Goal: Task Accomplishment & Management: Manage account settings

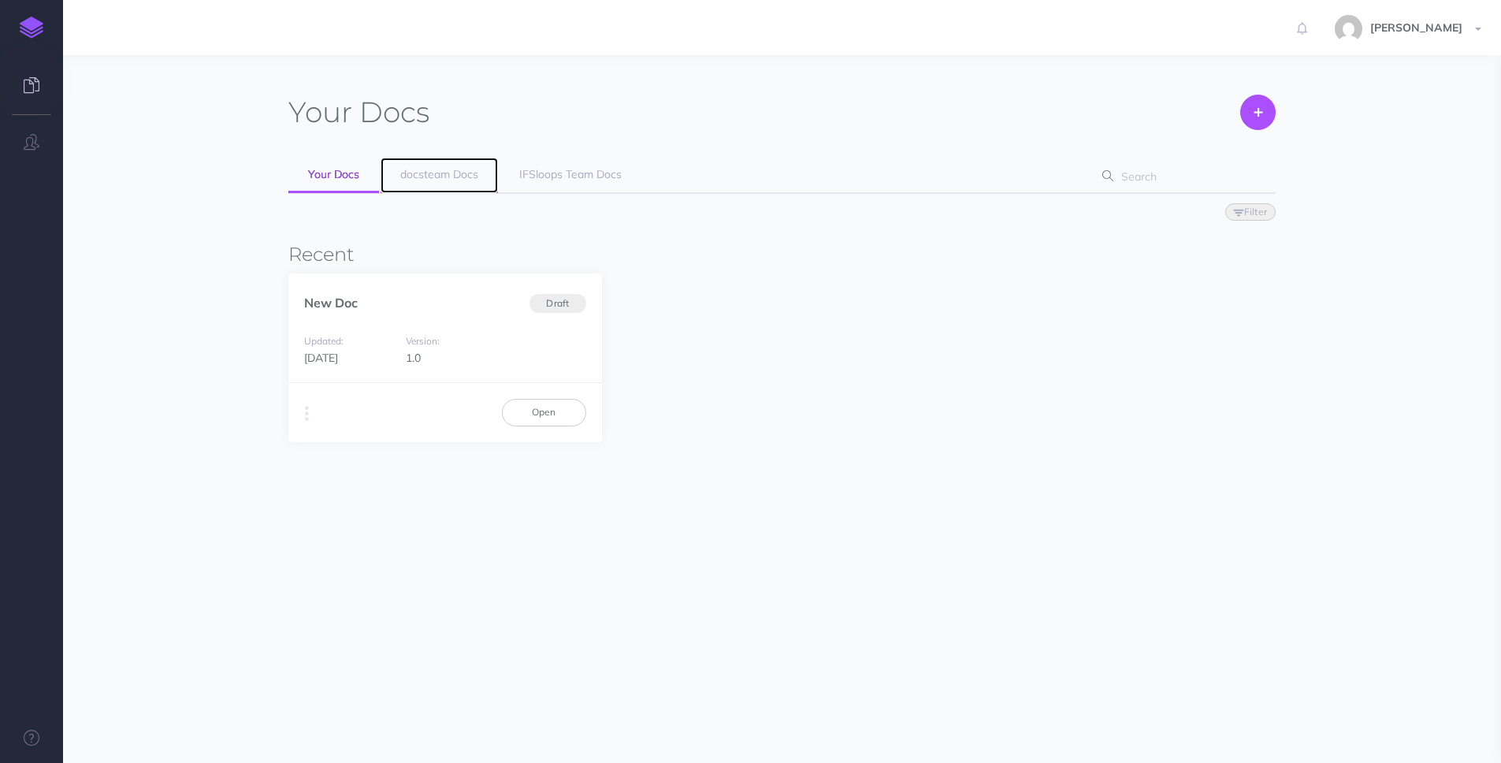
click at [446, 174] on span "docsteam Docs" at bounding box center [439, 174] width 78 height 14
click at [24, 145] on icon "button" at bounding box center [32, 142] width 16 height 16
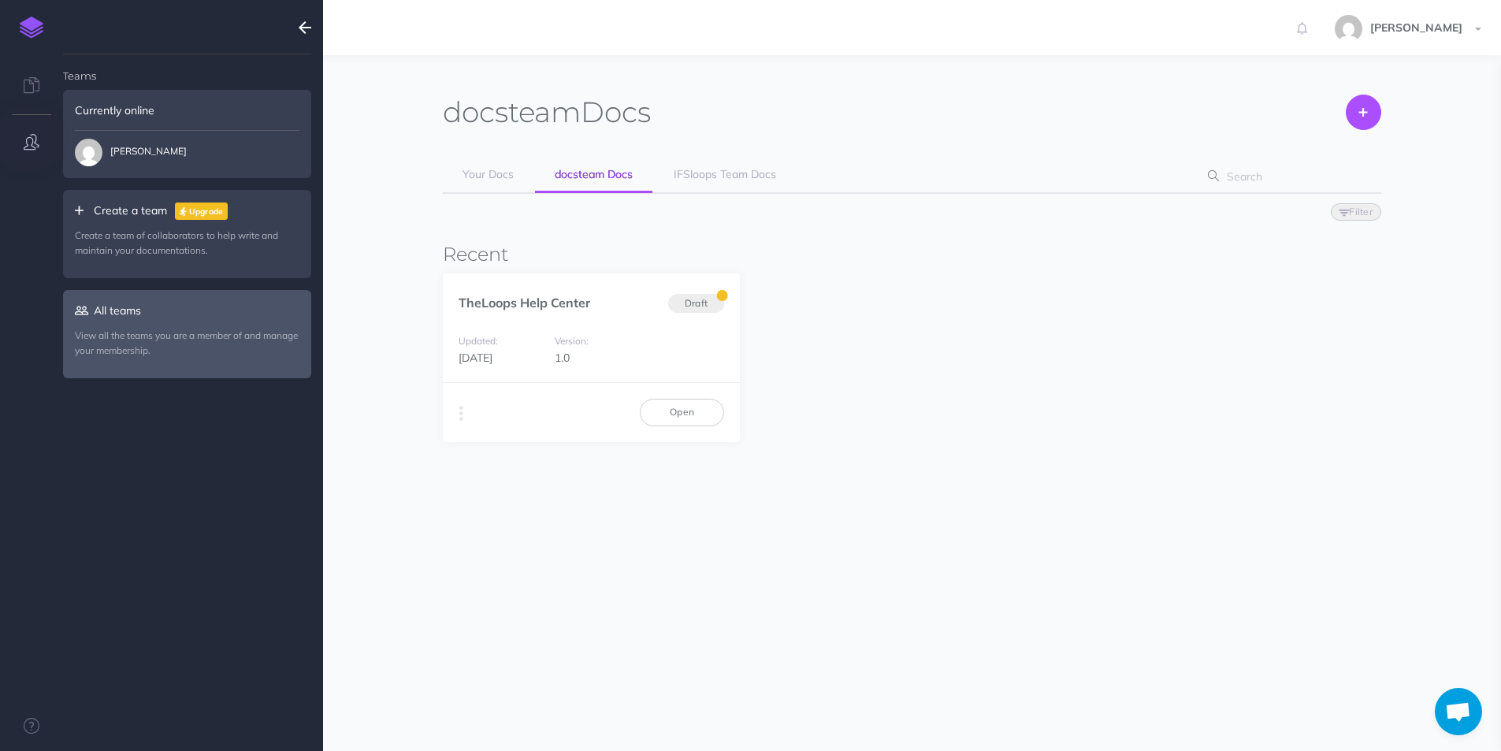
scroll to position [1150, 0]
click at [109, 310] on link "All teams View all the teams you are a member of and manage your membership." at bounding box center [187, 333] width 248 height 87
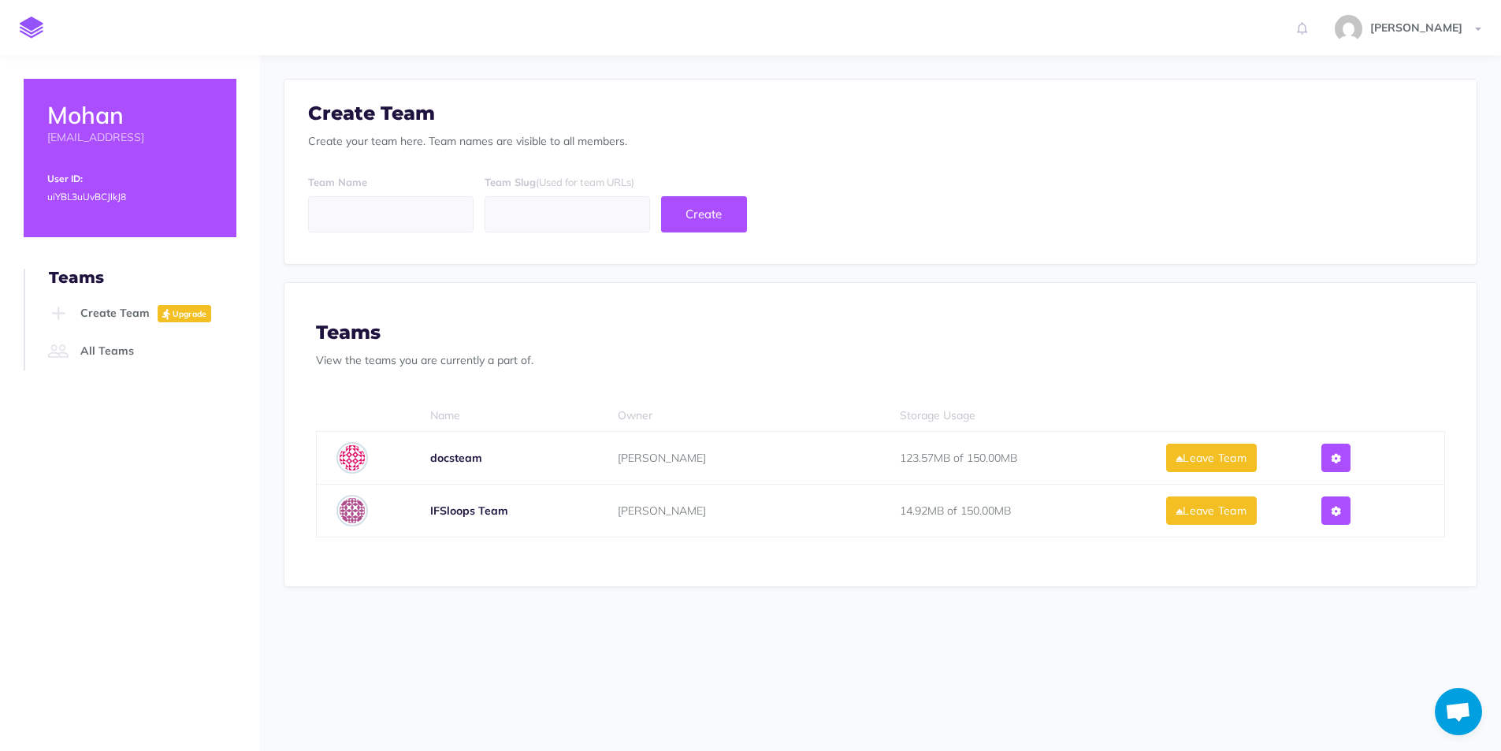
scroll to position [1150, 0]
click at [1340, 457] on icon at bounding box center [1336, 458] width 9 height 11
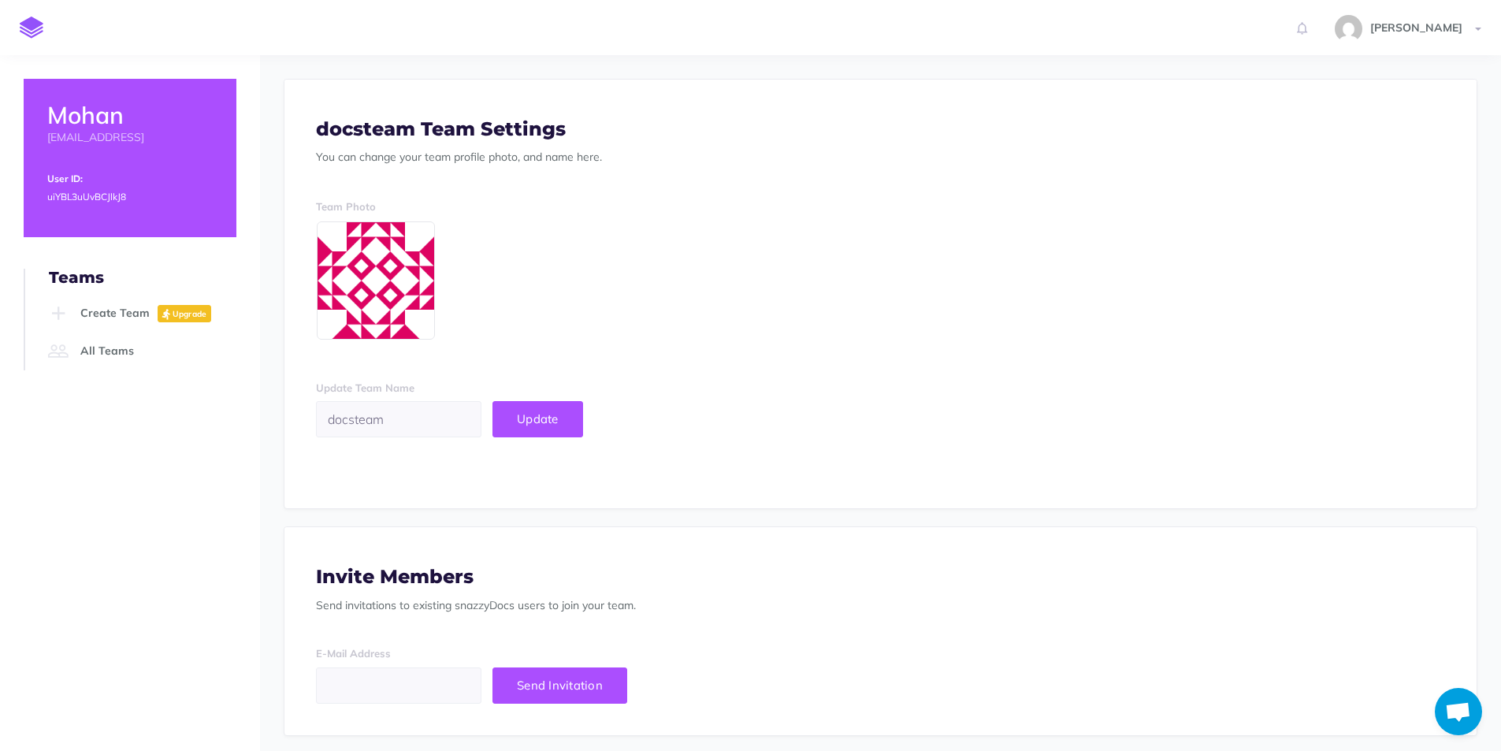
scroll to position [1150, 0]
click at [134, 355] on link "All Teams" at bounding box center [140, 351] width 192 height 38
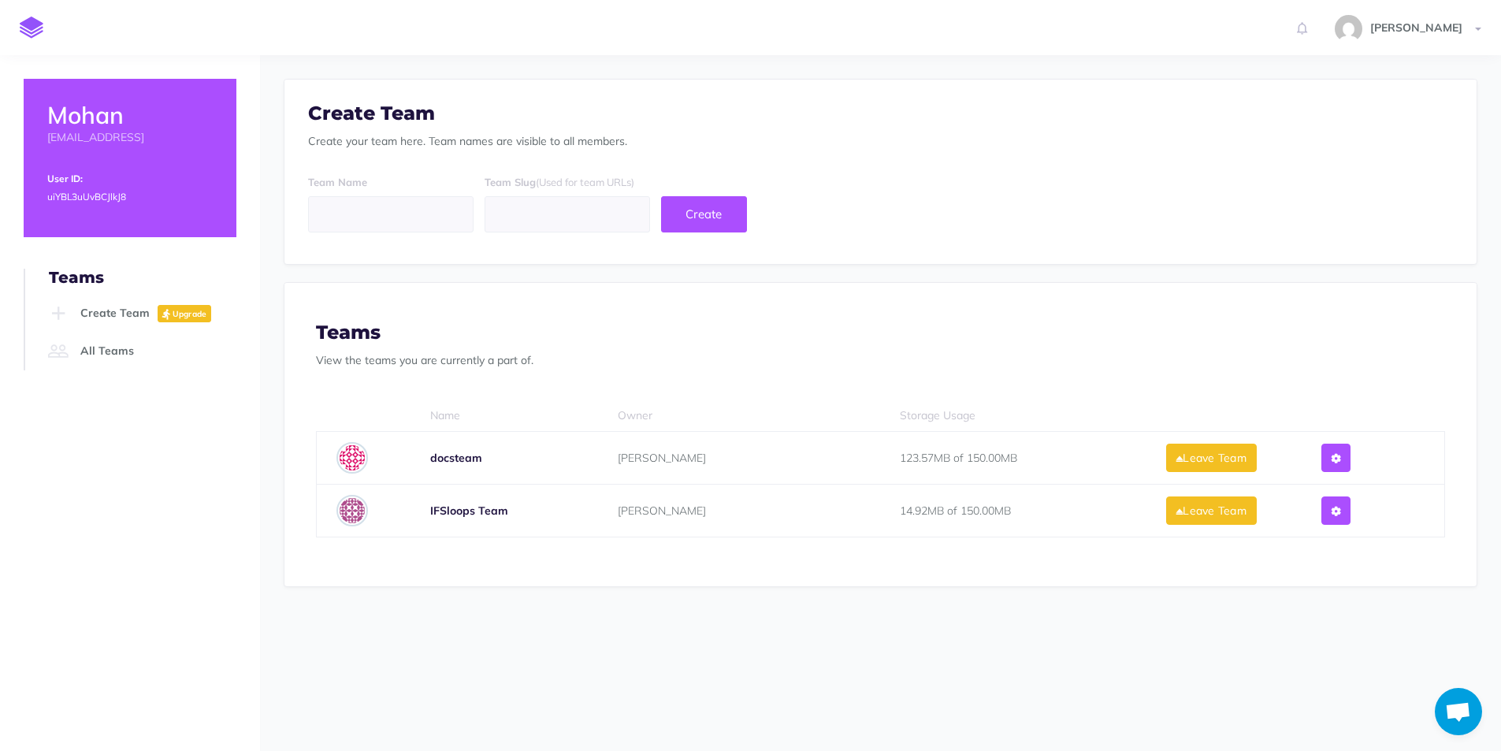
scroll to position [1150, 0]
click at [100, 343] on link "All Teams" at bounding box center [140, 351] width 192 height 38
click at [1350, 457] on button at bounding box center [1335, 458] width 29 height 28
click at [26, 15] on link at bounding box center [31, 27] width 63 height 55
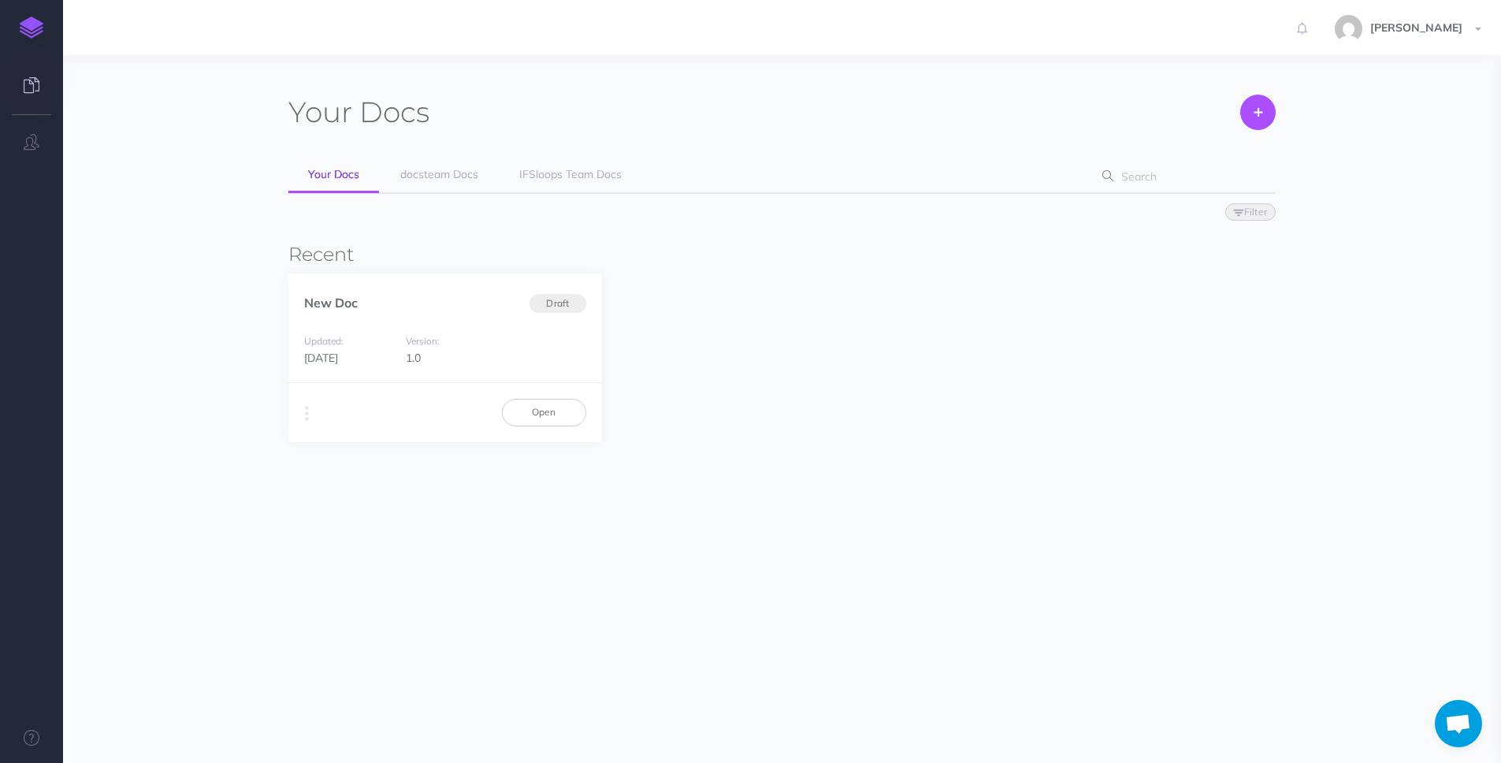
scroll to position [1150, 0]
click at [473, 167] on span "docsteam Docs" at bounding box center [439, 174] width 78 height 14
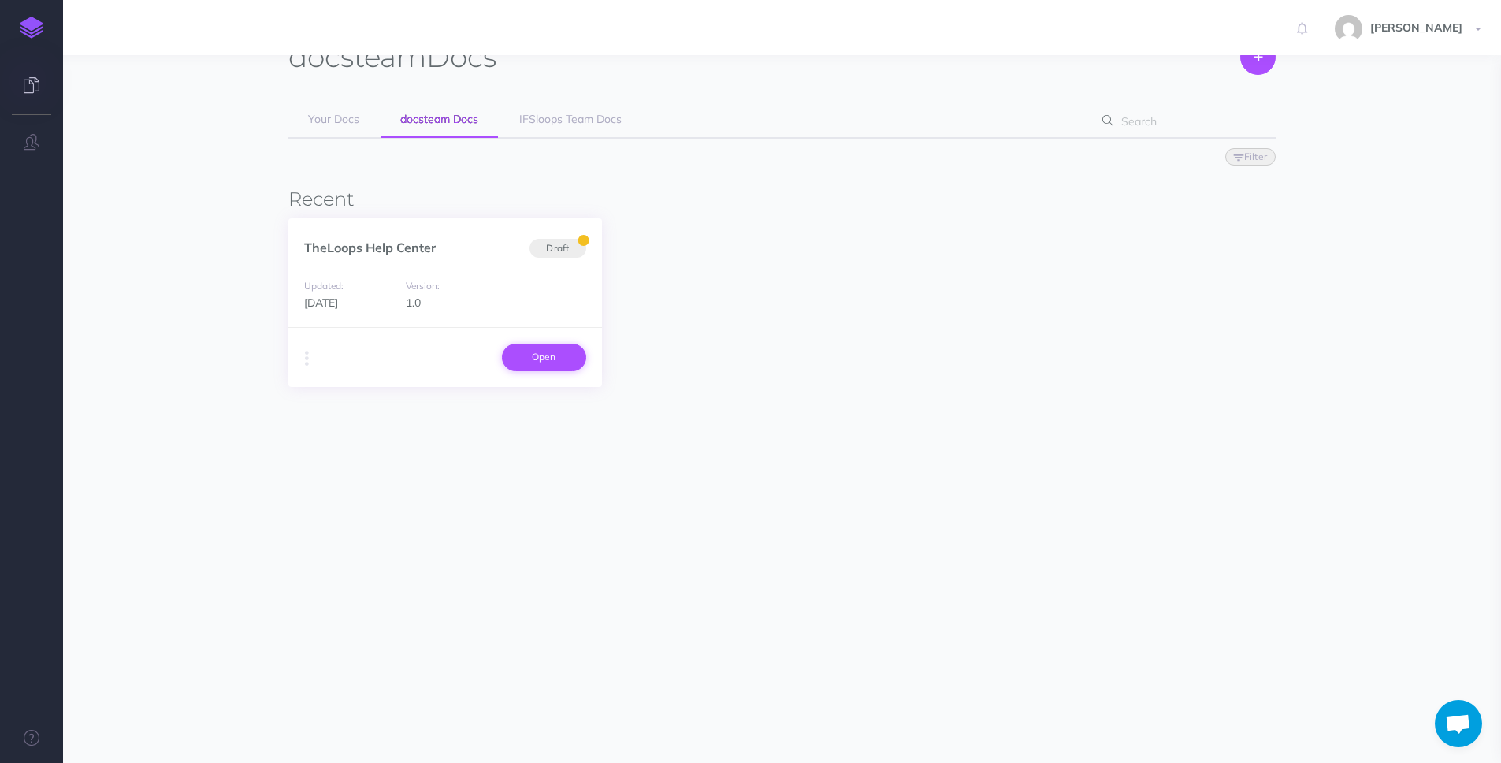
click at [556, 348] on link "Open" at bounding box center [544, 357] width 84 height 27
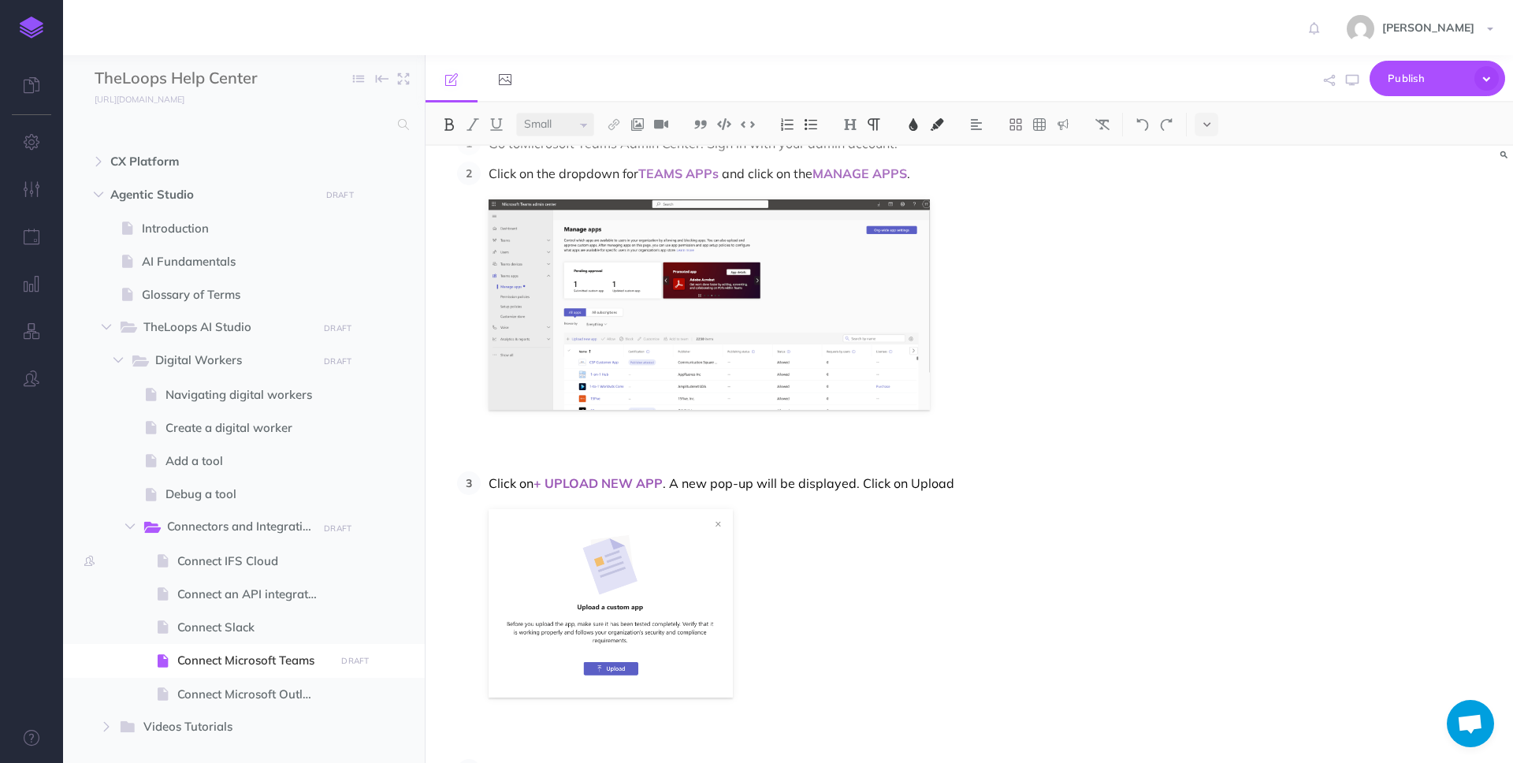
scroll to position [1214, 0]
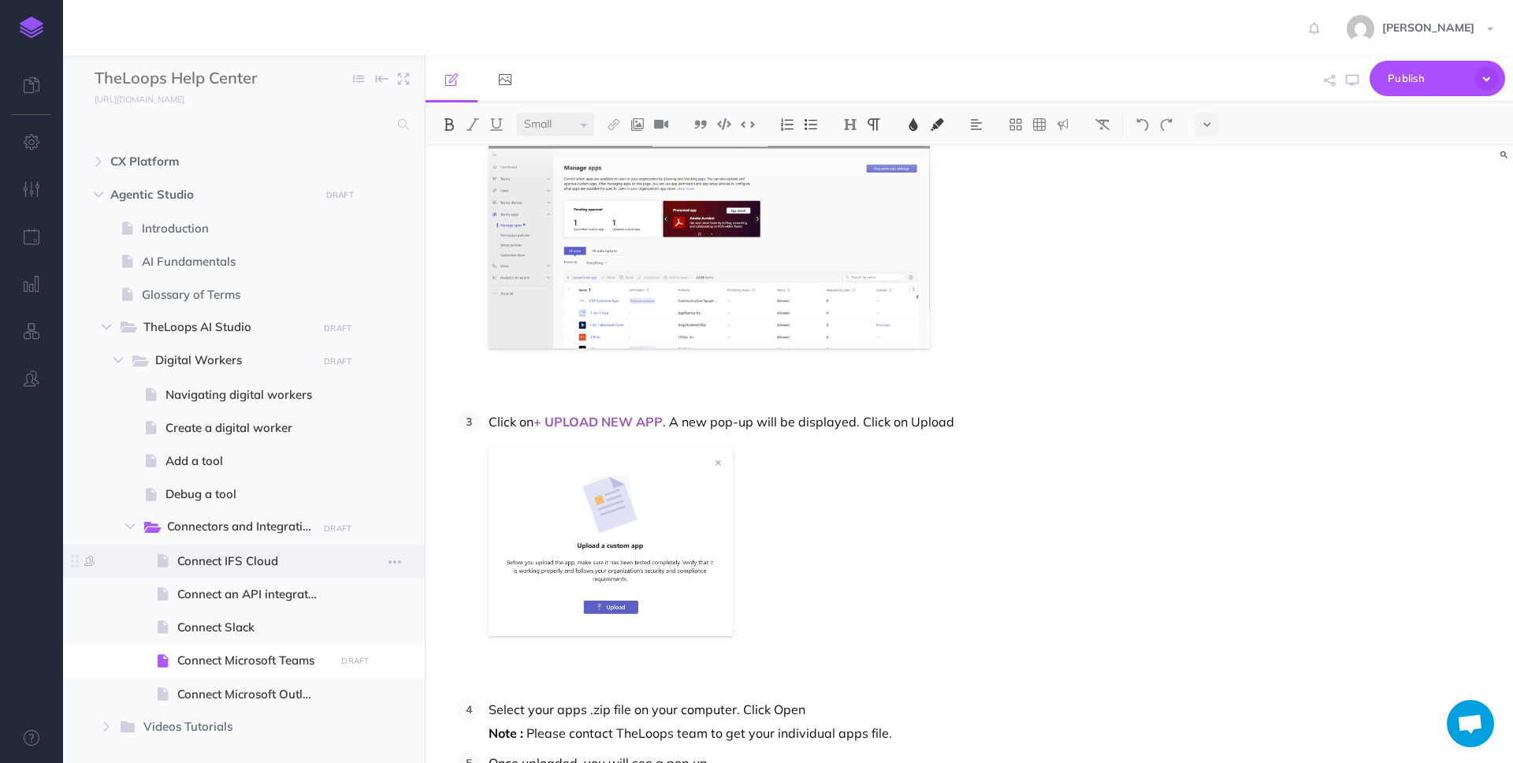
click at [209, 565] on span "Connect IFS Cloud" at bounding box center [253, 561] width 153 height 19
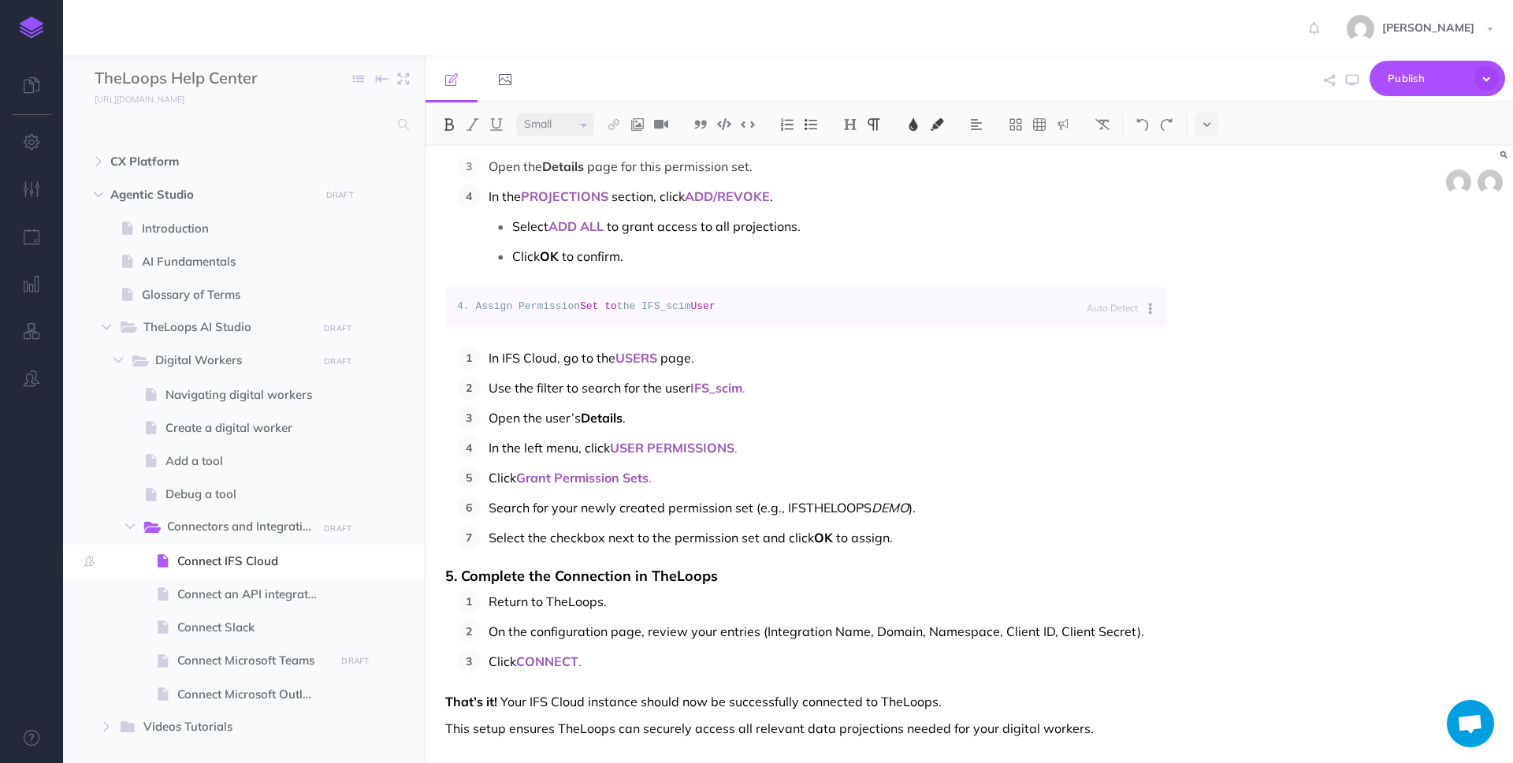
scroll to position [1158, 0]
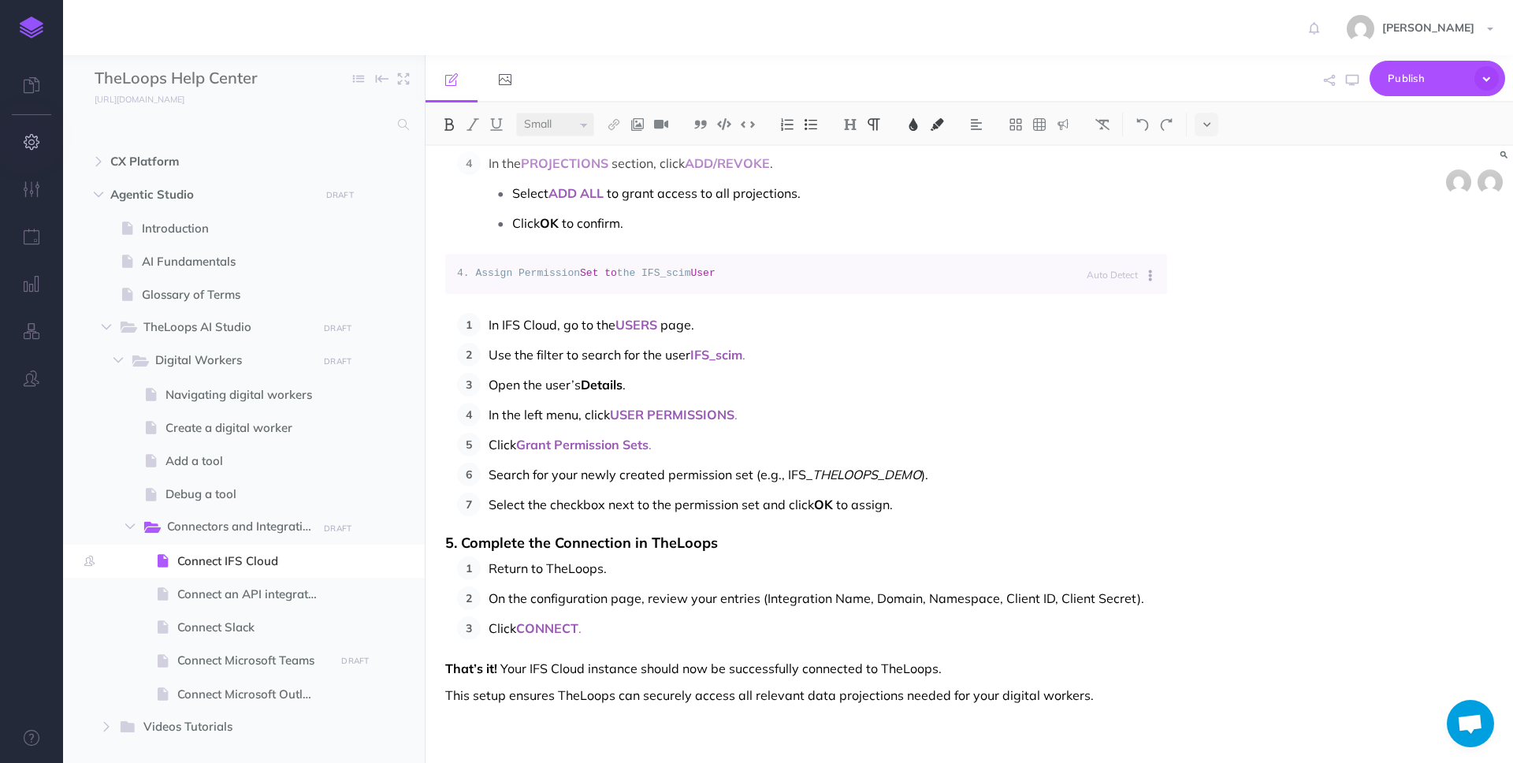
click at [36, 145] on icon "button" at bounding box center [32, 142] width 17 height 16
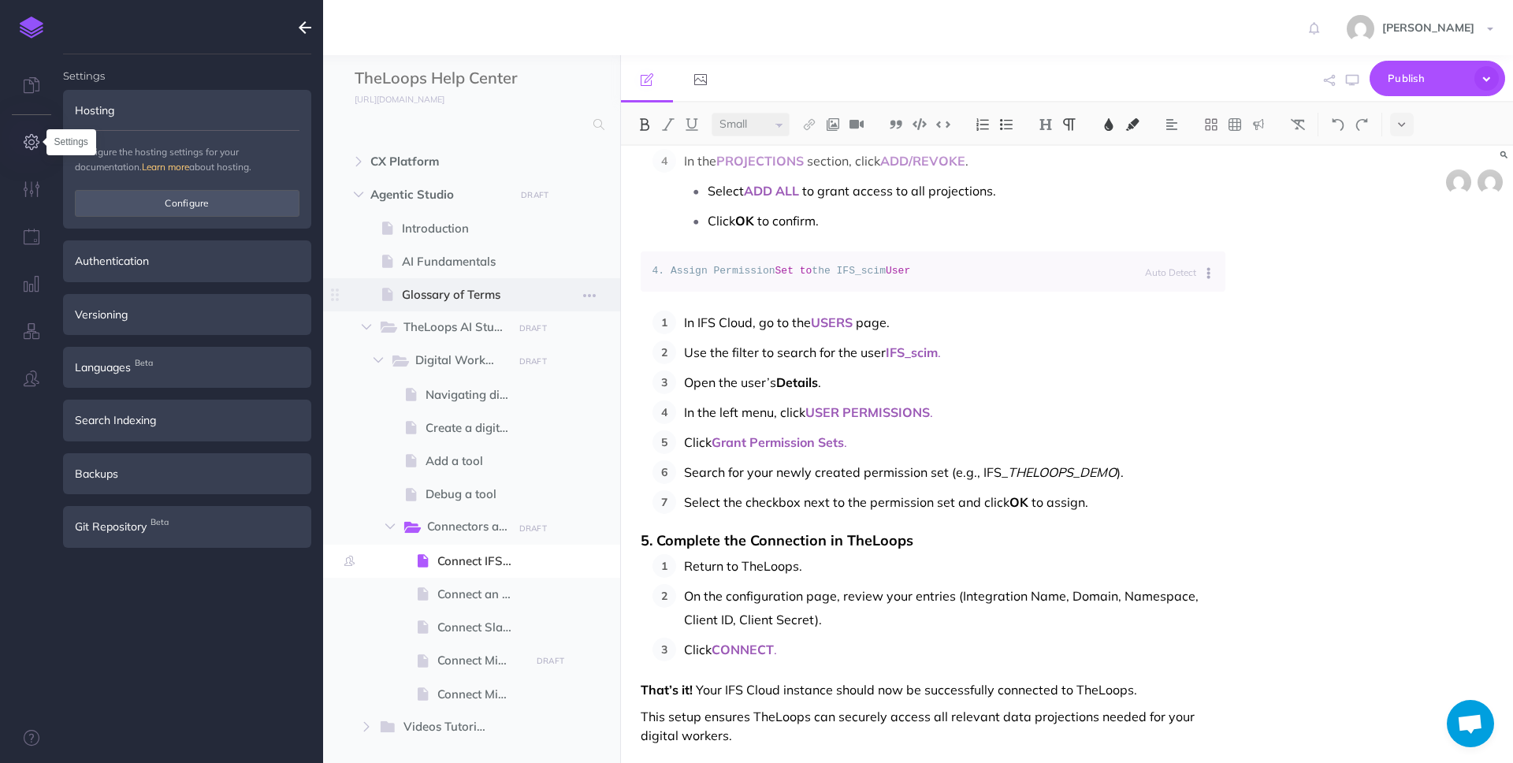
scroll to position [1123, 0]
click at [35, 83] on icon at bounding box center [32, 85] width 16 height 16
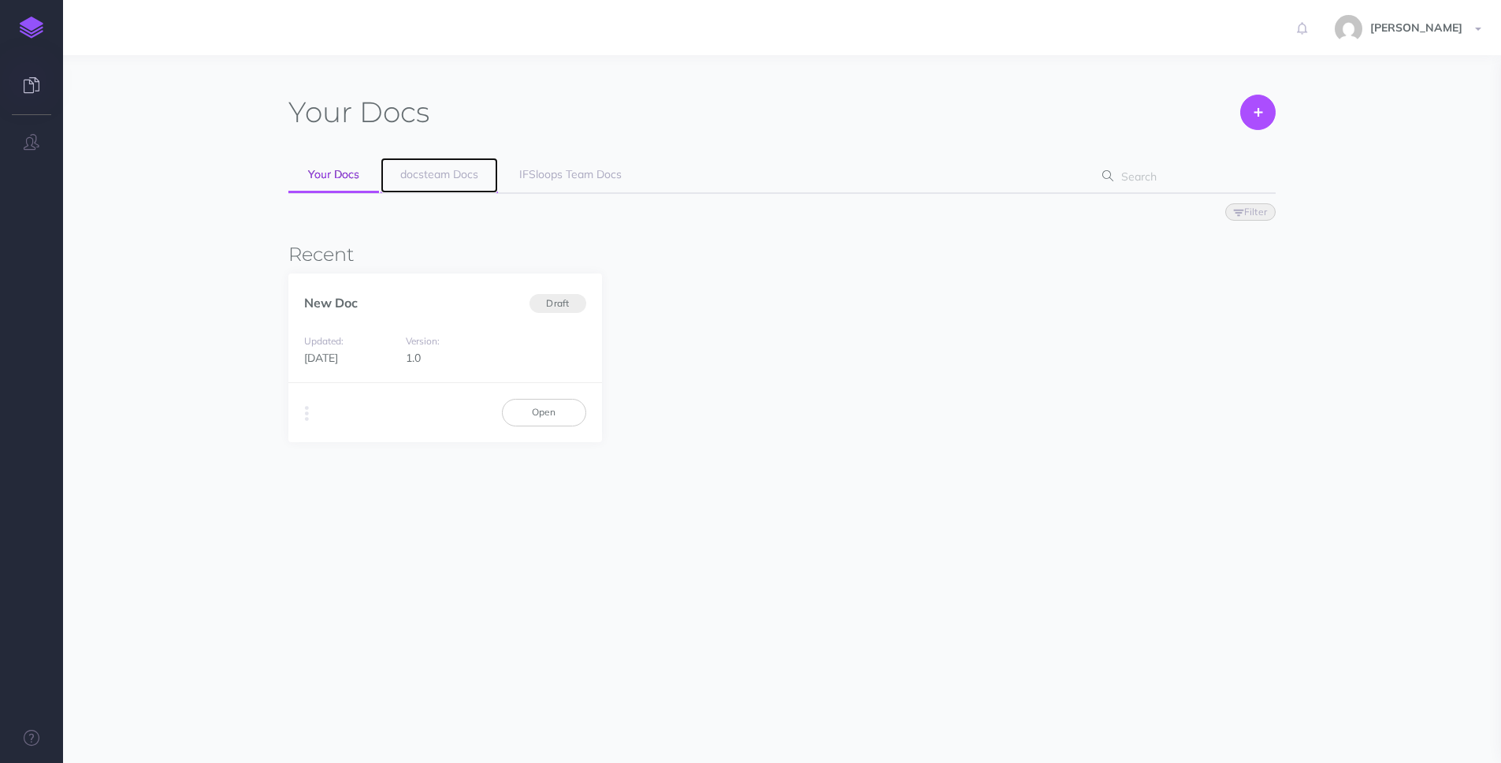
click at [450, 179] on span "docsteam Docs" at bounding box center [439, 174] width 78 height 14
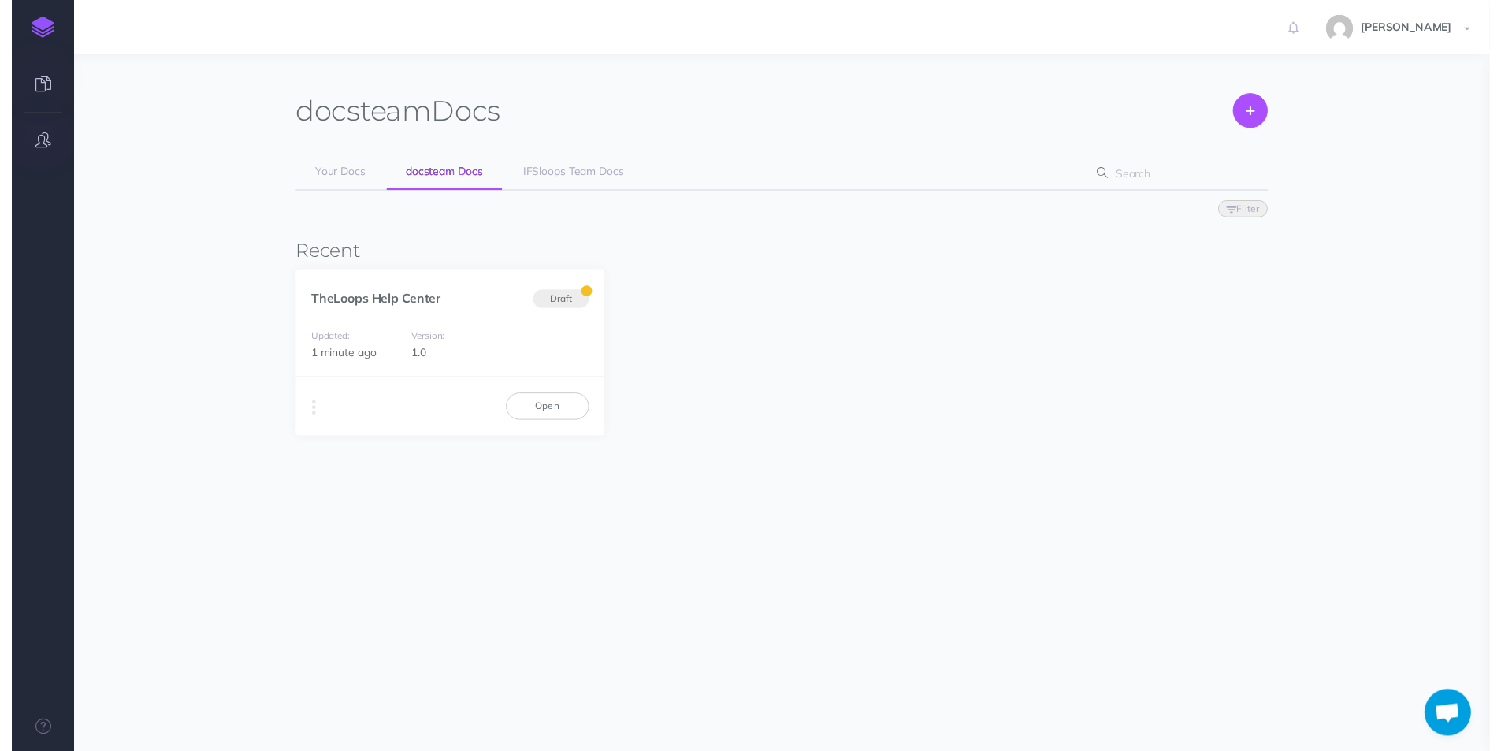
scroll to position [1150, 0]
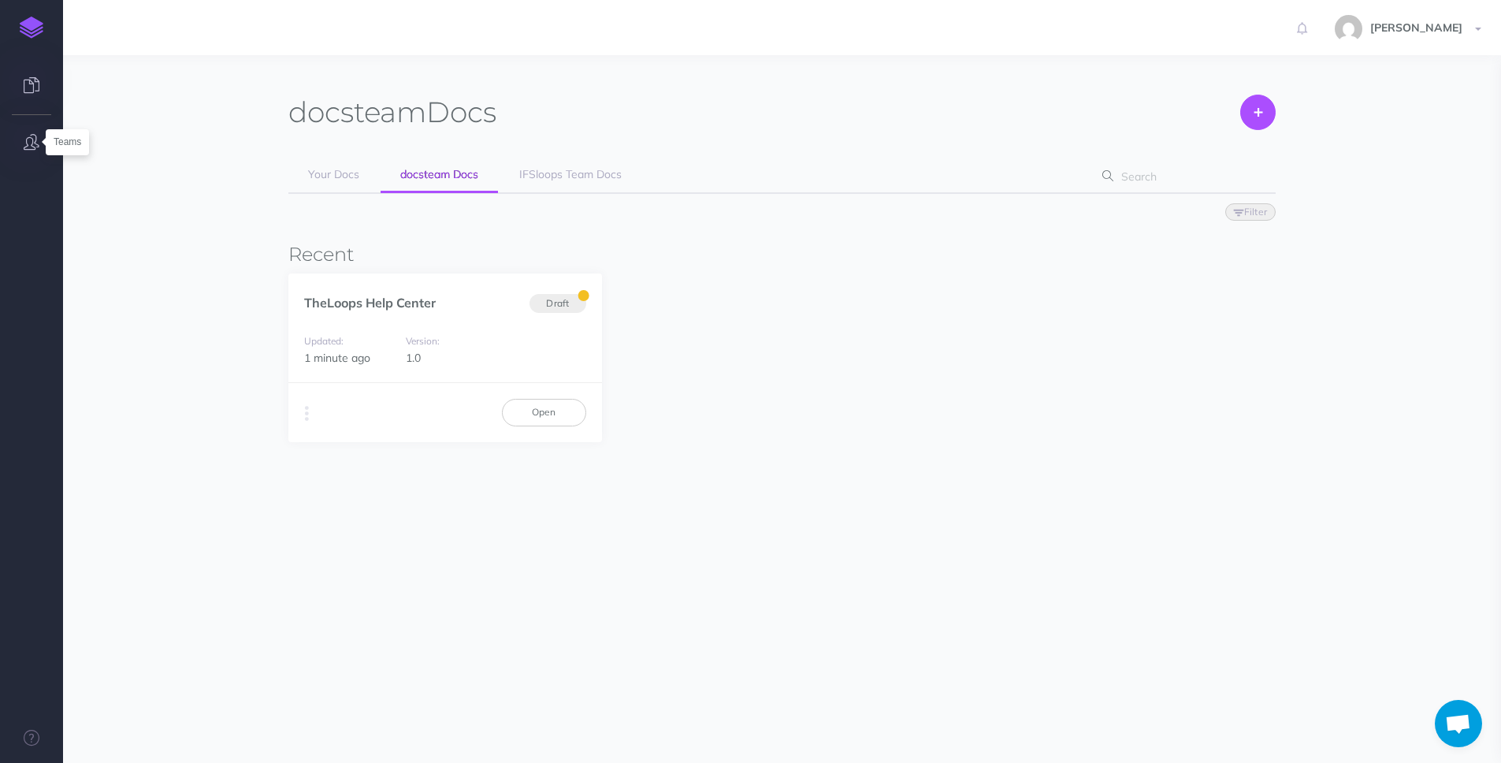
click at [34, 134] on icon "button" at bounding box center [32, 142] width 16 height 16
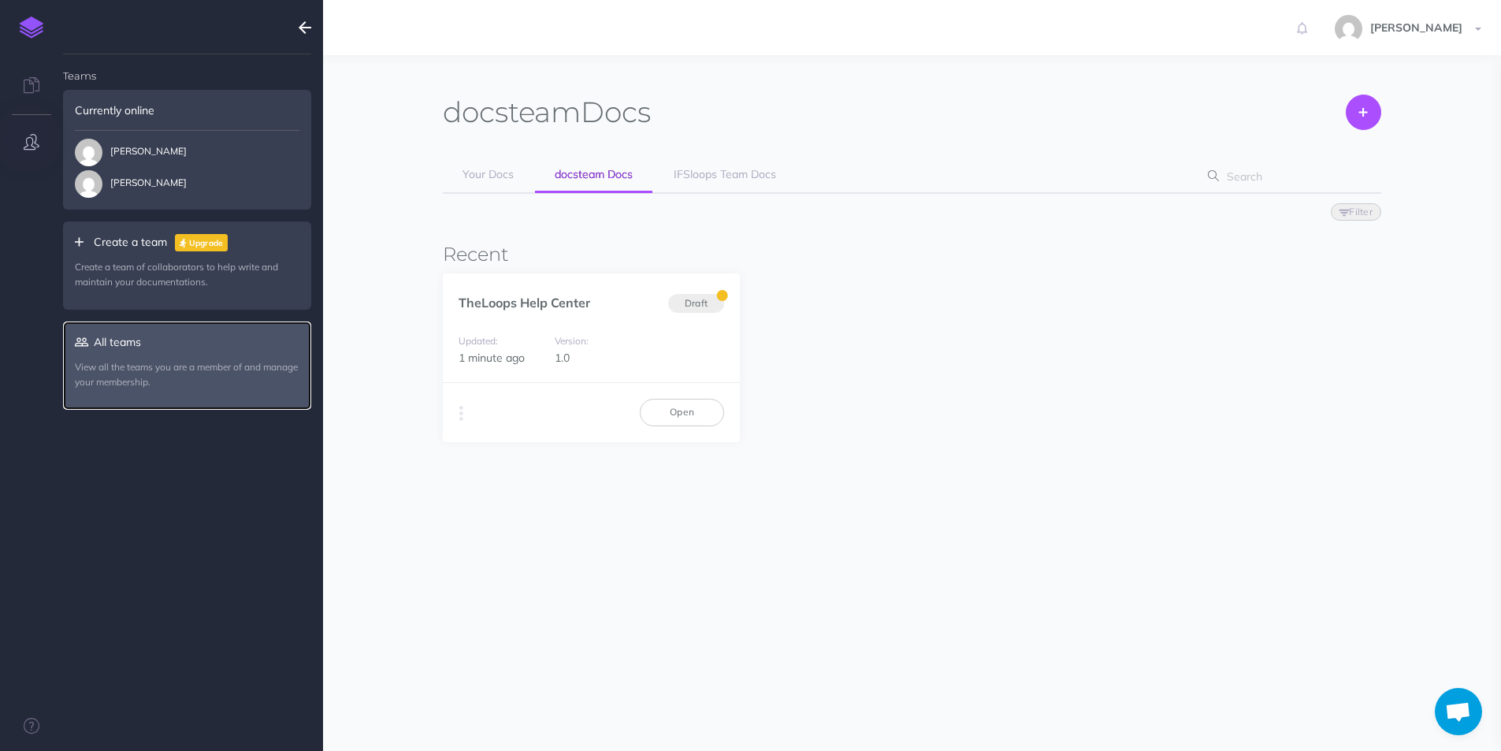
click at [145, 349] on link "All teams View all the teams you are a member of and manage your membership." at bounding box center [187, 364] width 248 height 87
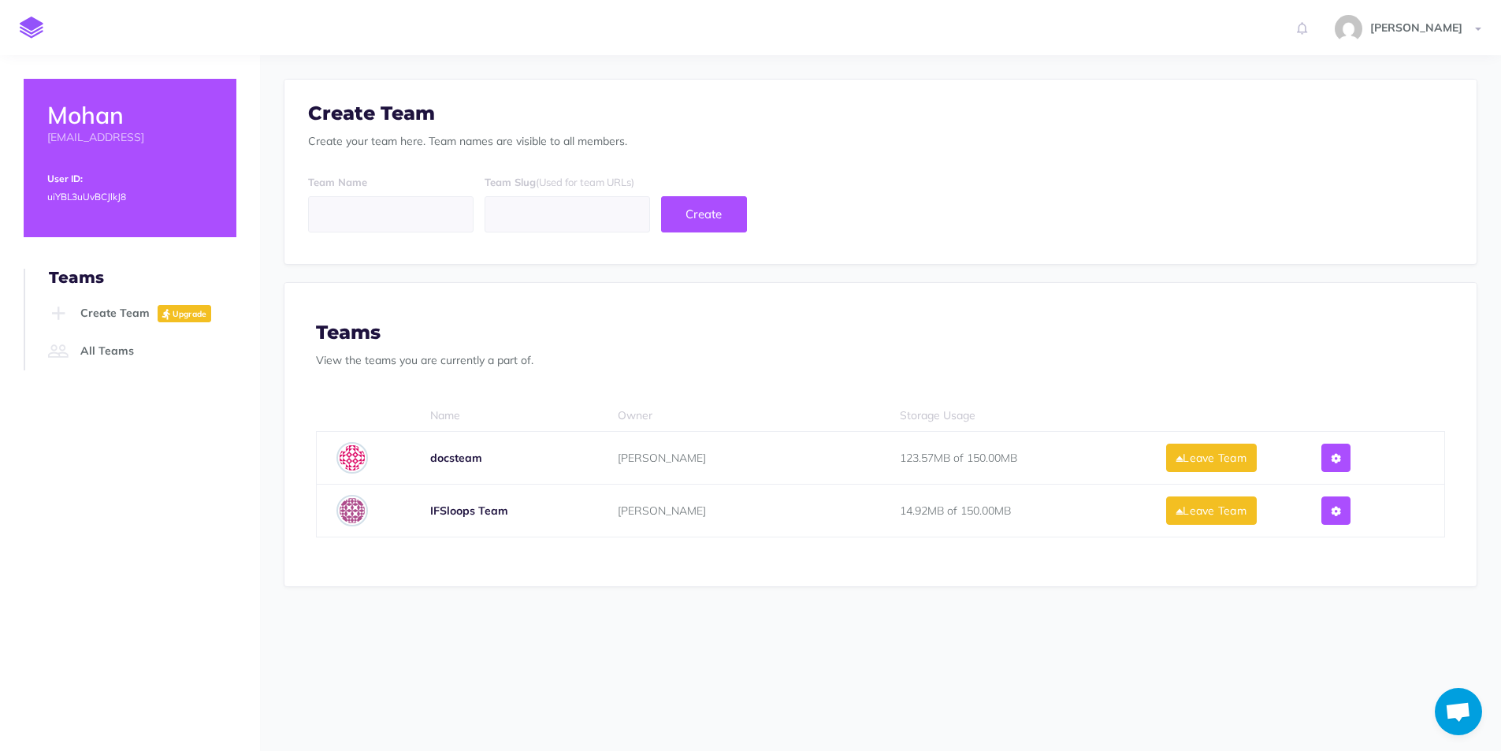
scroll to position [1150, 0]
click at [1340, 458] on icon at bounding box center [1336, 458] width 9 height 11
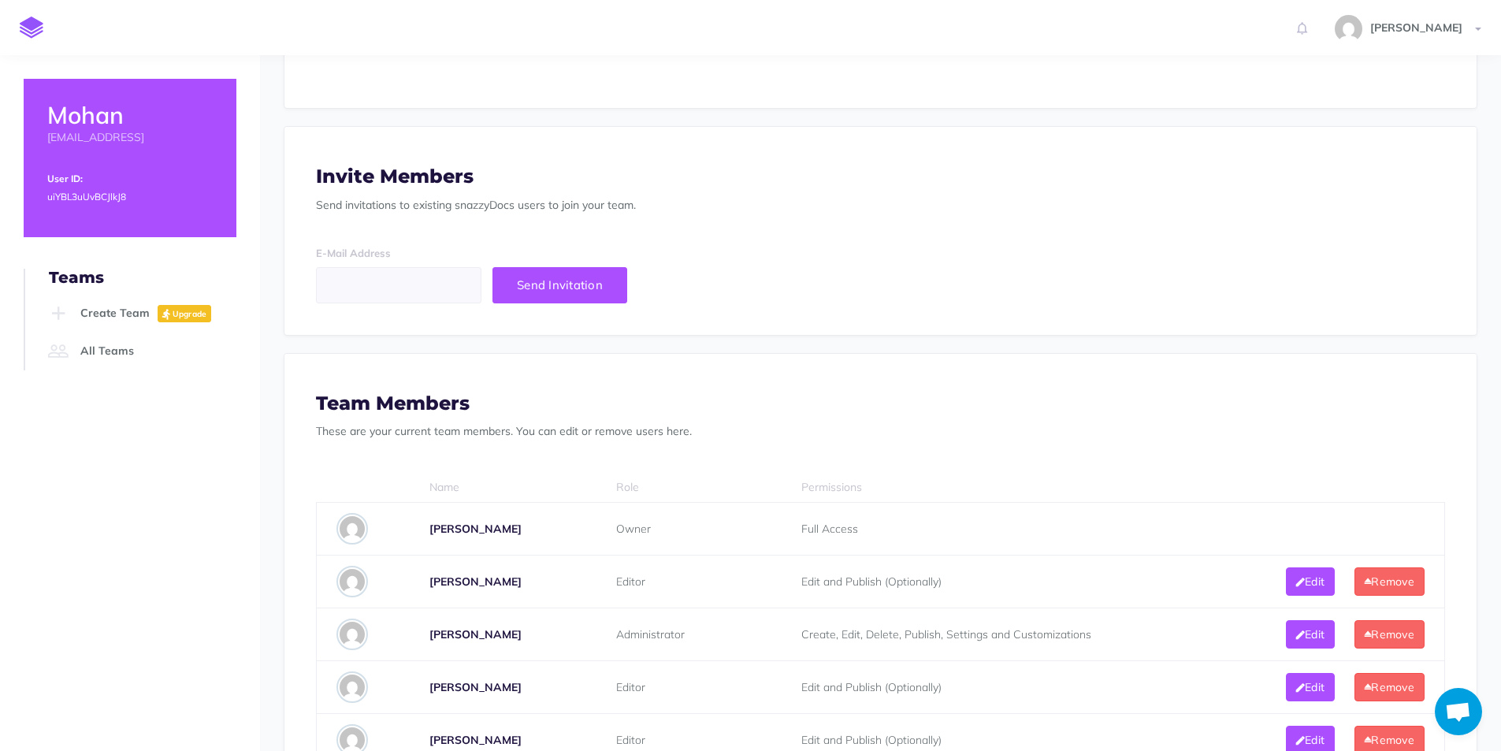
scroll to position [734, 0]
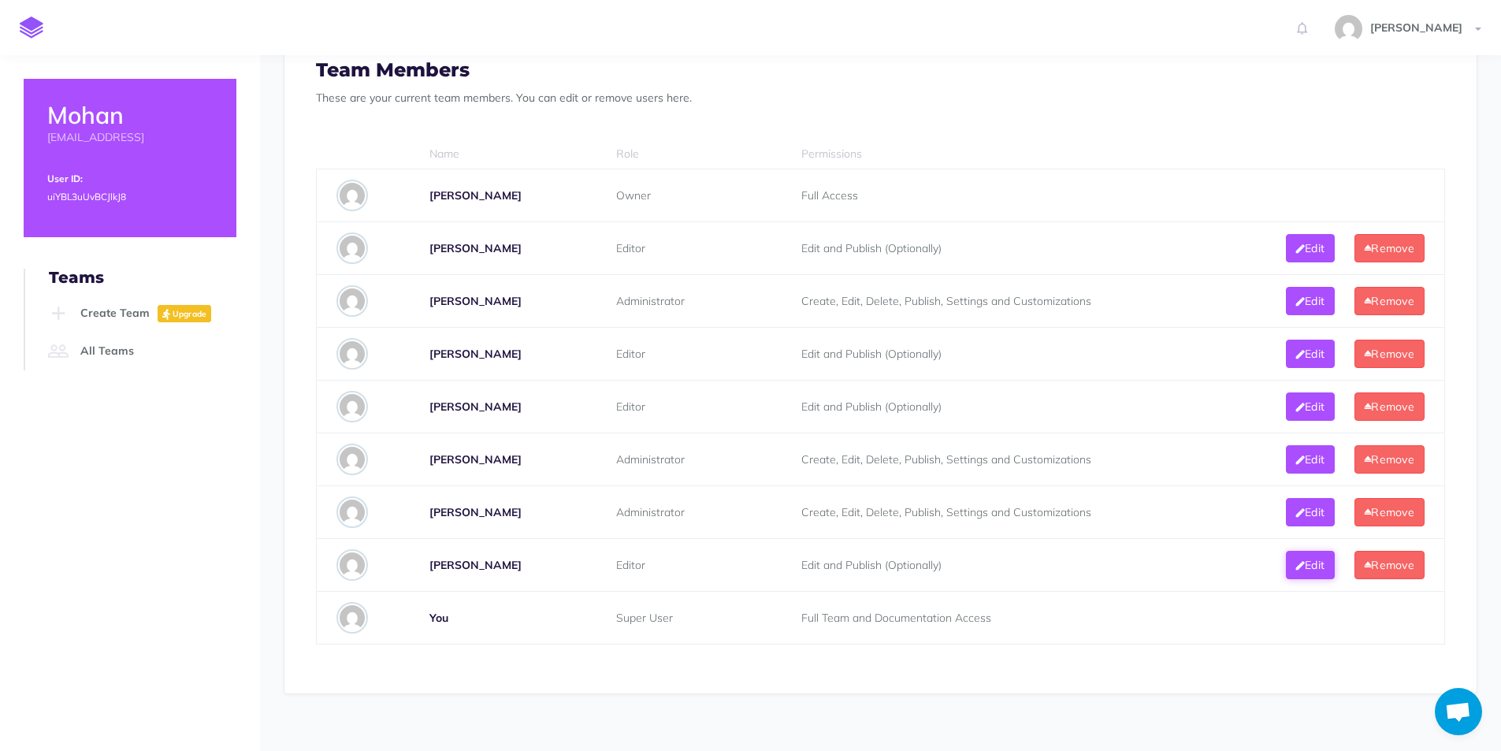
click at [1321, 566] on button "Edit" at bounding box center [1310, 565] width 49 height 28
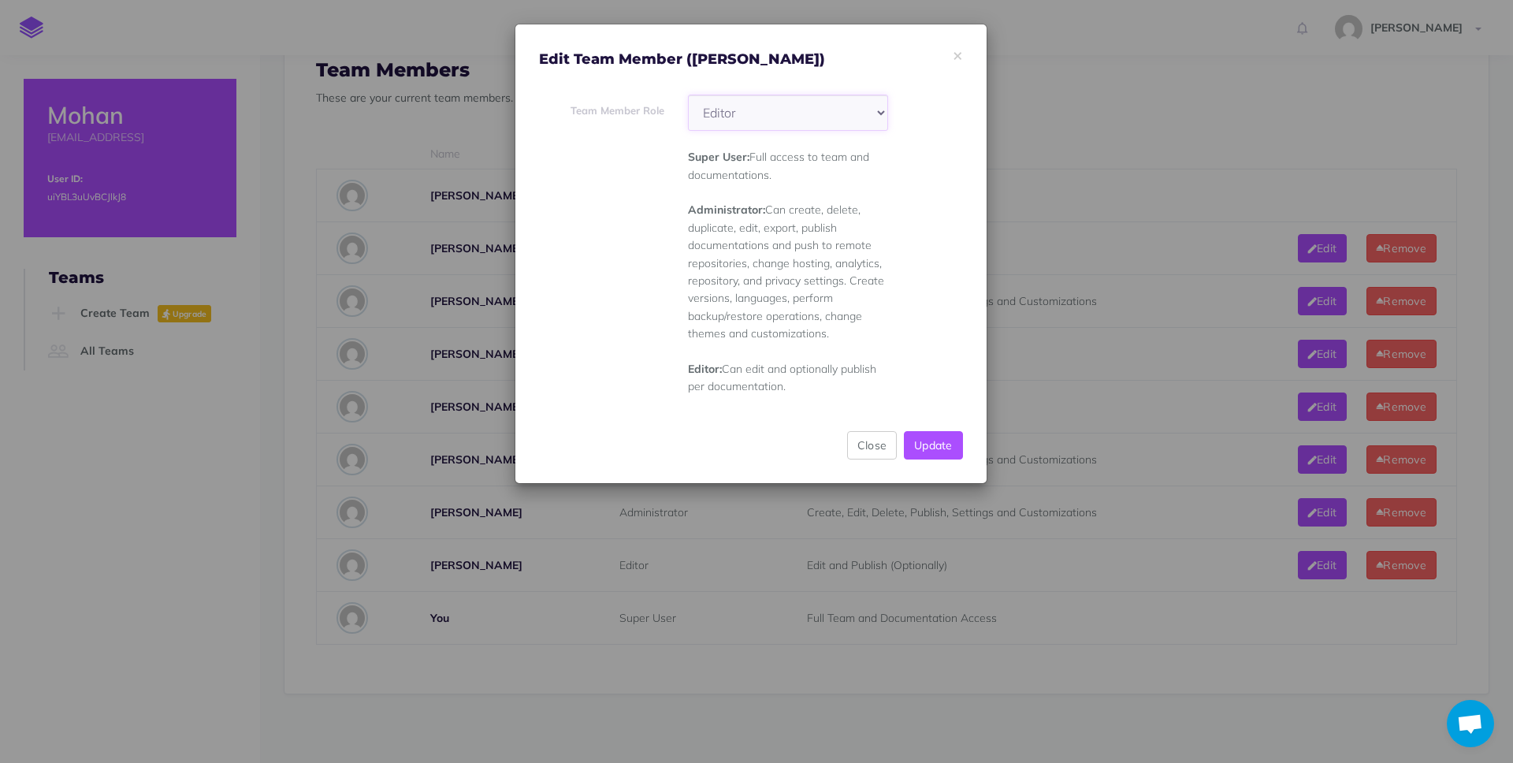
click at [834, 110] on select "Super User Administrator Editor" at bounding box center [788, 113] width 200 height 36
select select "super_user"
click at [688, 95] on select "Super User Administrator Editor" at bounding box center [788, 113] width 200 height 36
click at [949, 439] on button "Update" at bounding box center [933, 445] width 59 height 28
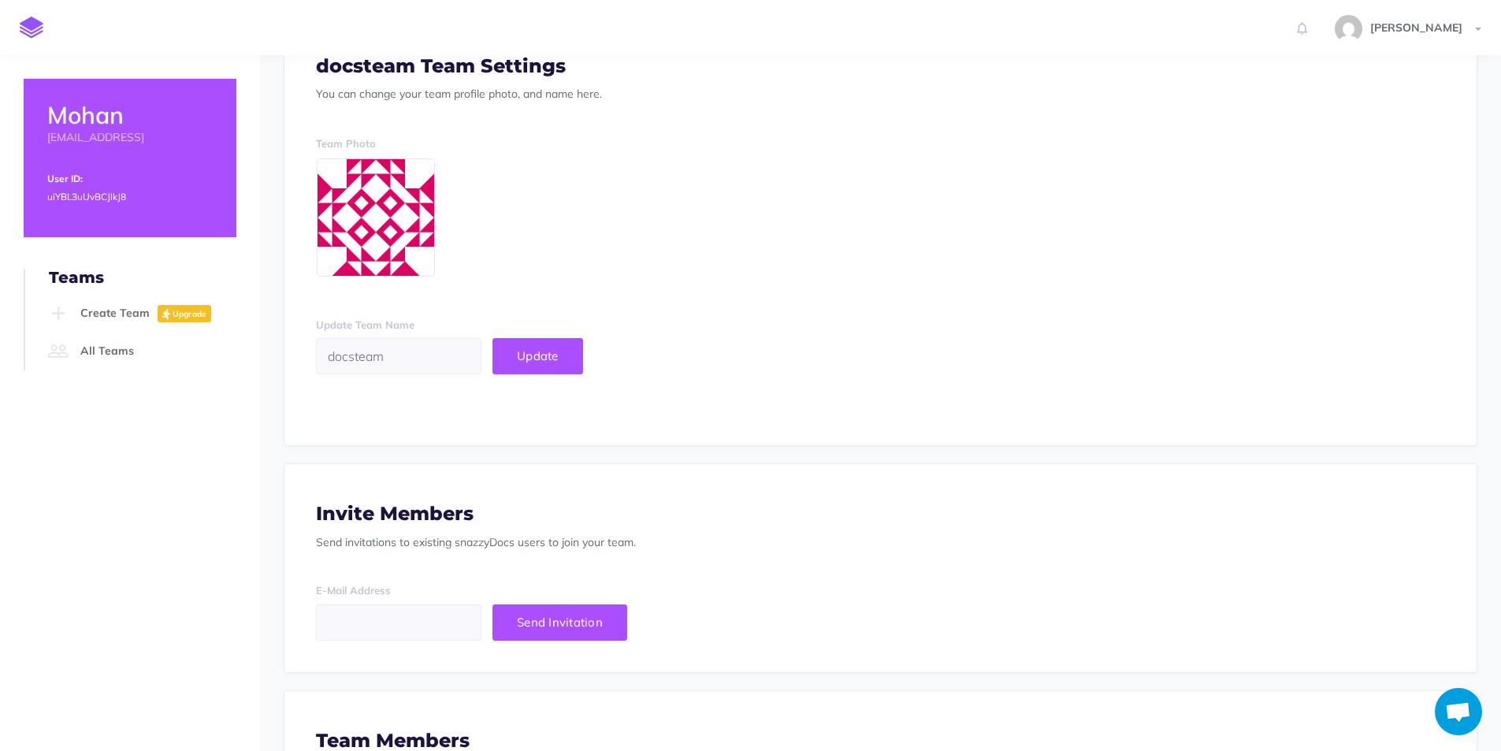
scroll to position [0, 0]
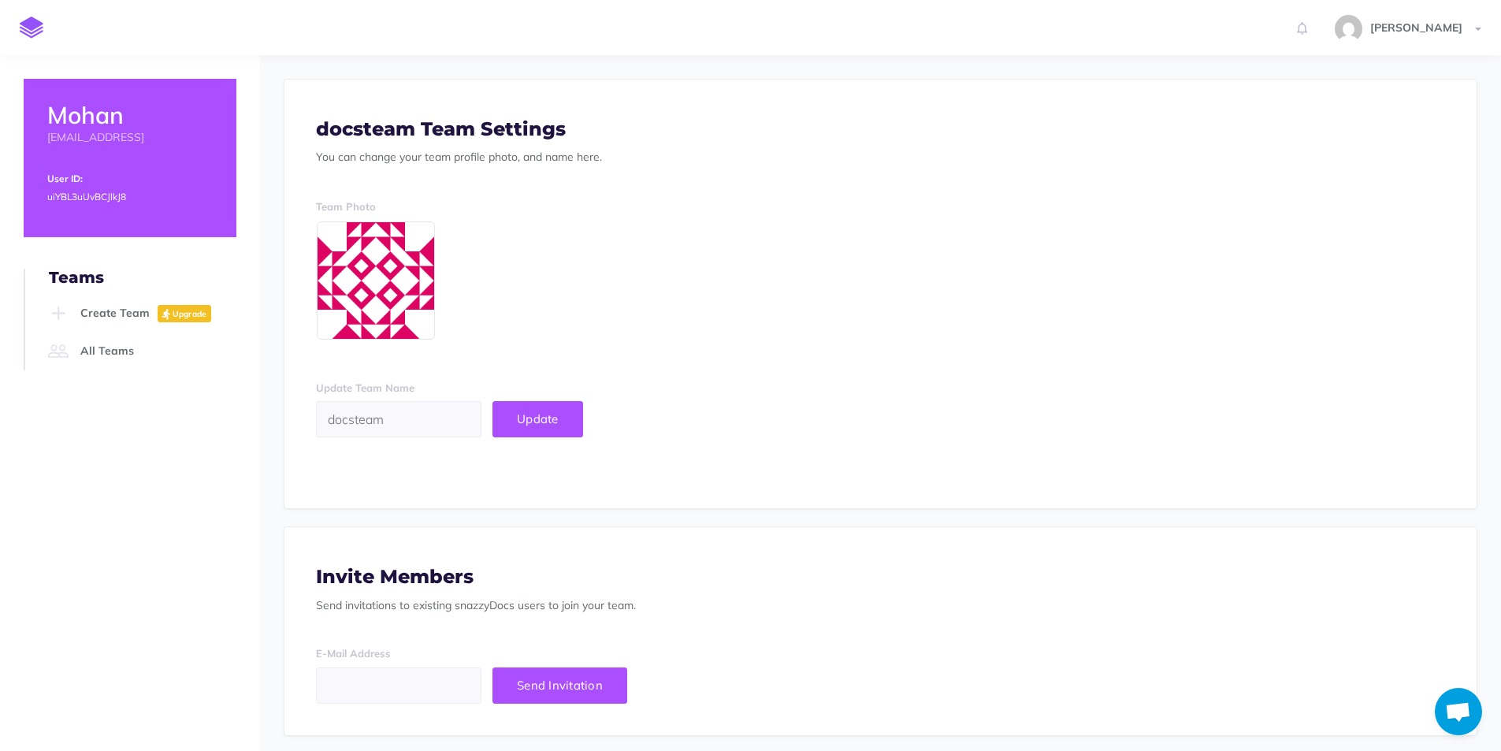
click at [410, 277] on span at bounding box center [376, 280] width 118 height 118
